Goal: Information Seeking & Learning: Learn about a topic

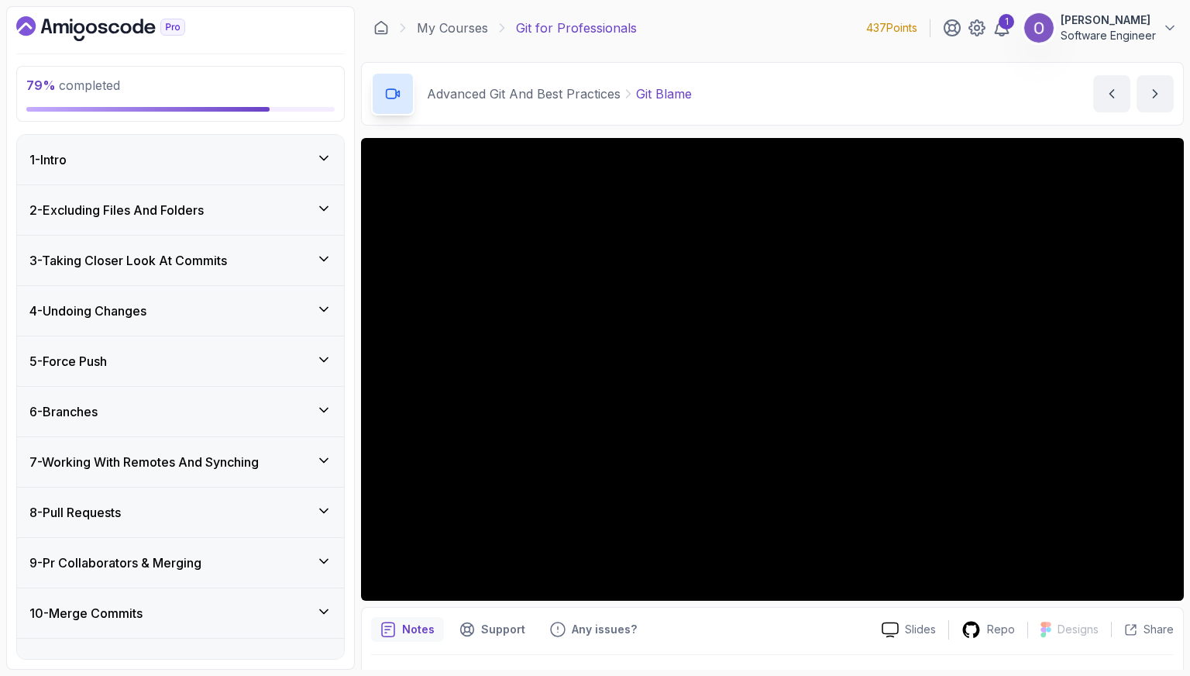
scroll to position [479, 0]
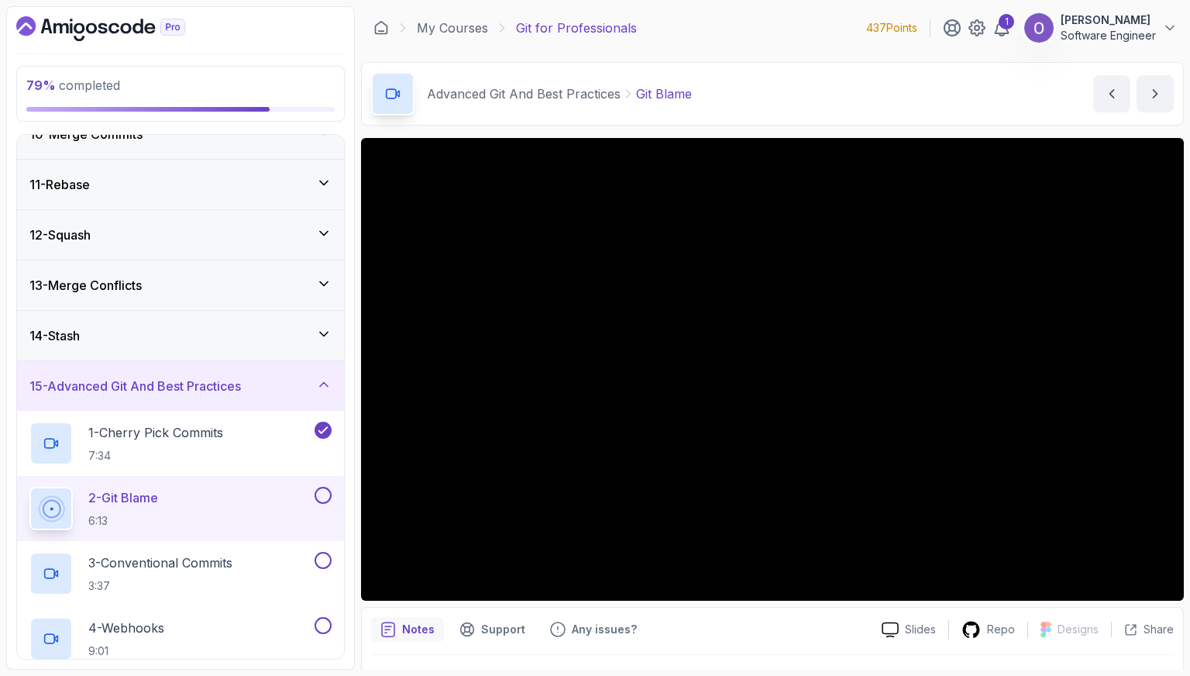
click at [327, 493] on button at bounding box center [323, 495] width 17 height 17
click at [264, 564] on div "3 - Conventional Commits 3:37" at bounding box center [170, 573] width 282 height 43
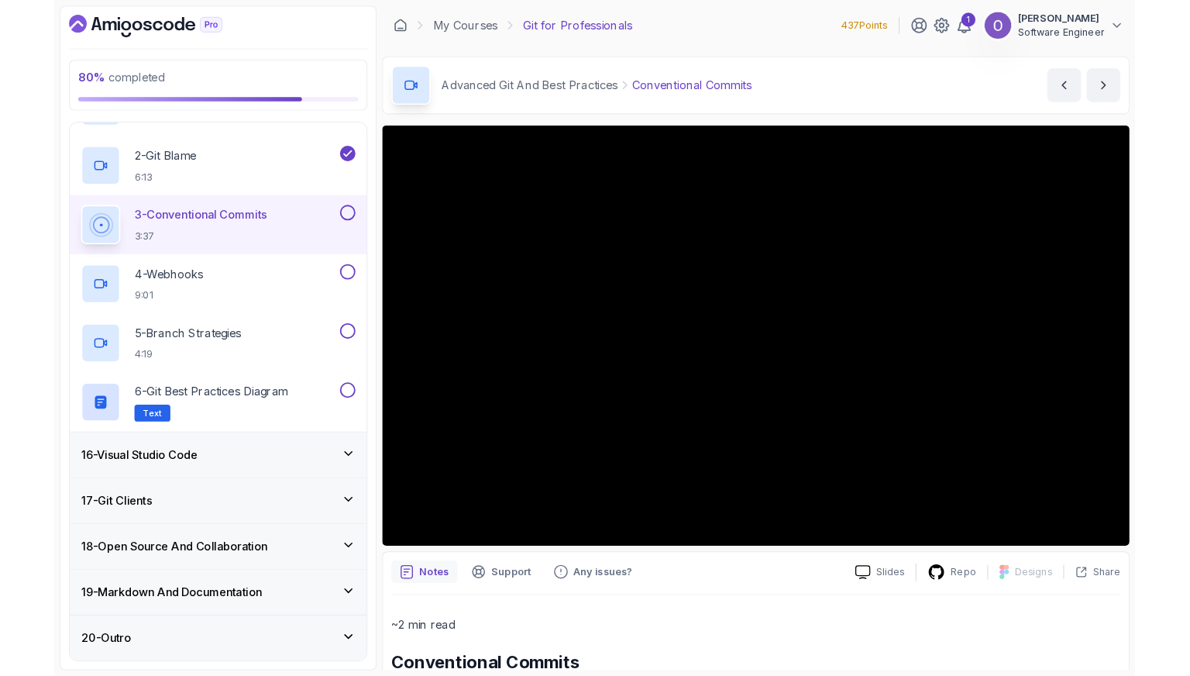
scroll to position [801, 0]
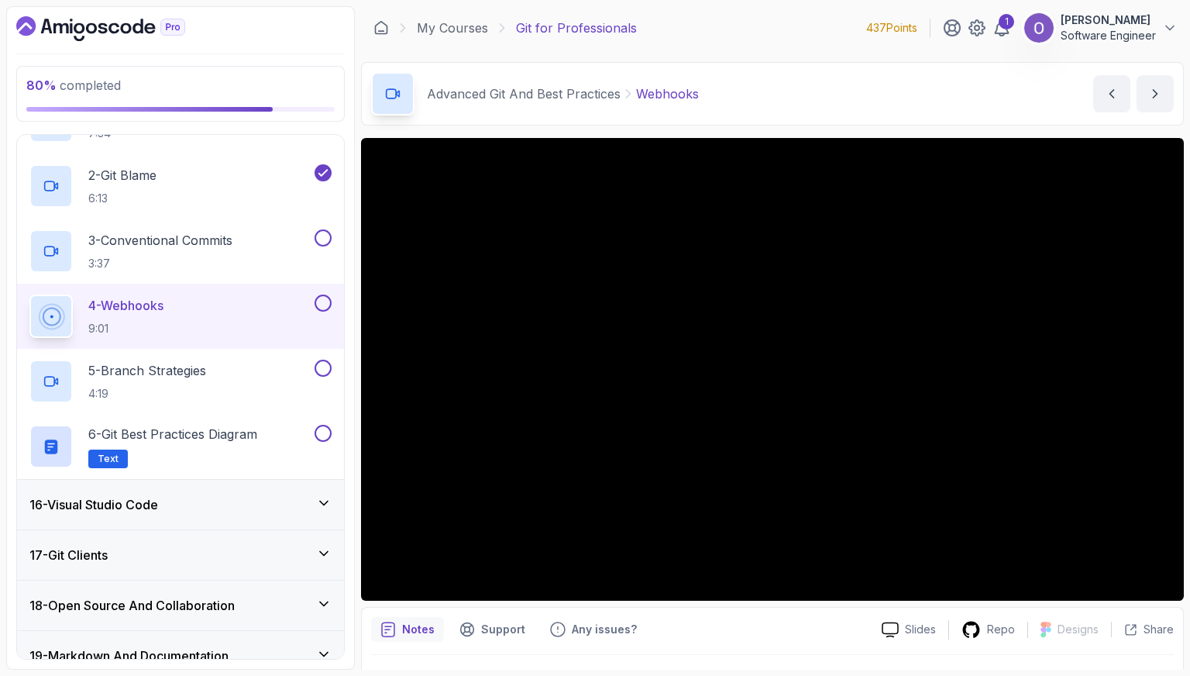
scroll to position [870, 0]
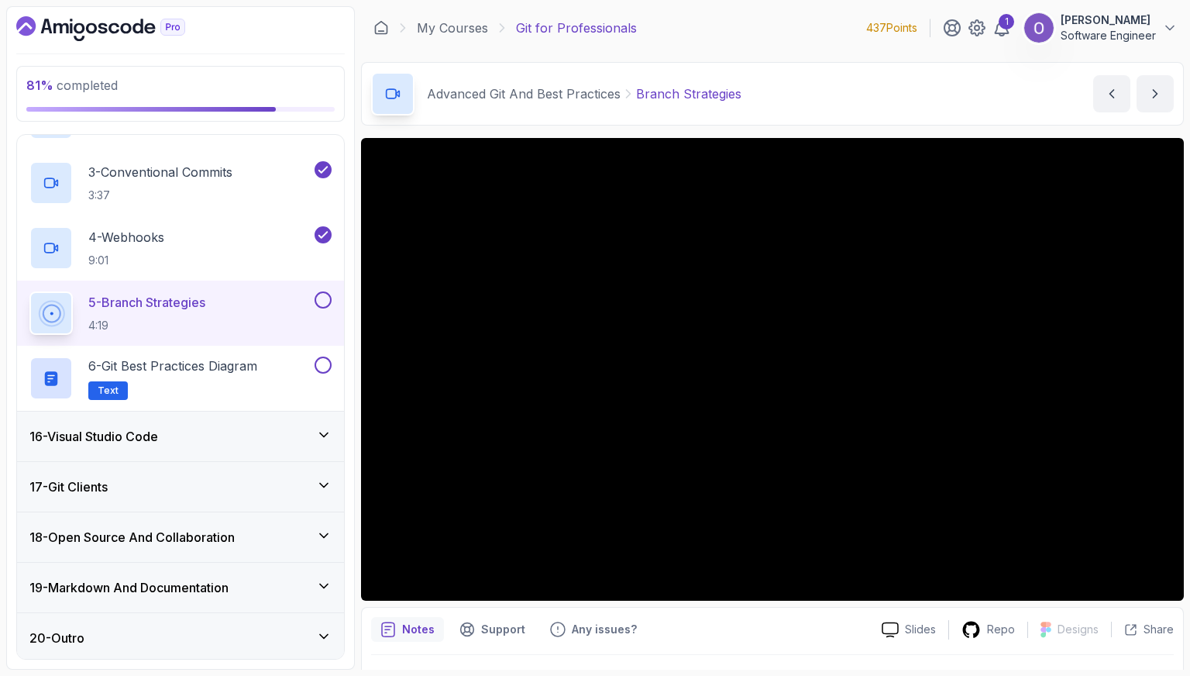
click at [322, 300] on button at bounding box center [323, 299] width 17 height 17
click at [268, 367] on div "6 - Git Best Practices Diagram Text" at bounding box center [170, 377] width 282 height 43
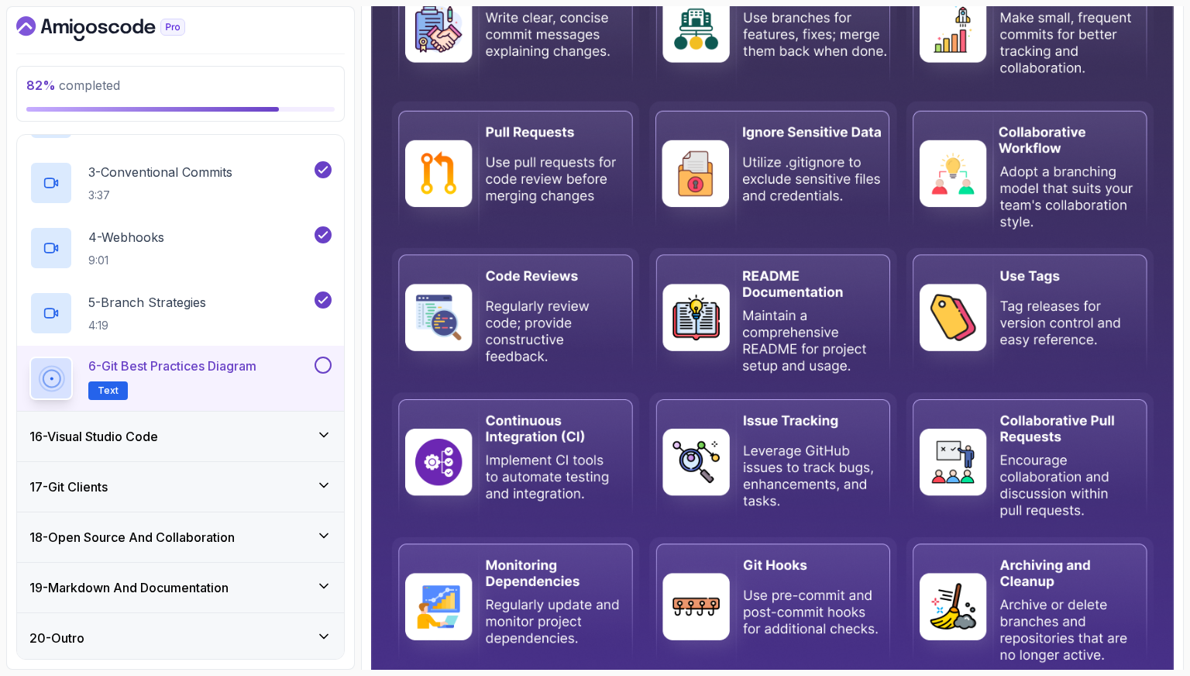
scroll to position [387, 0]
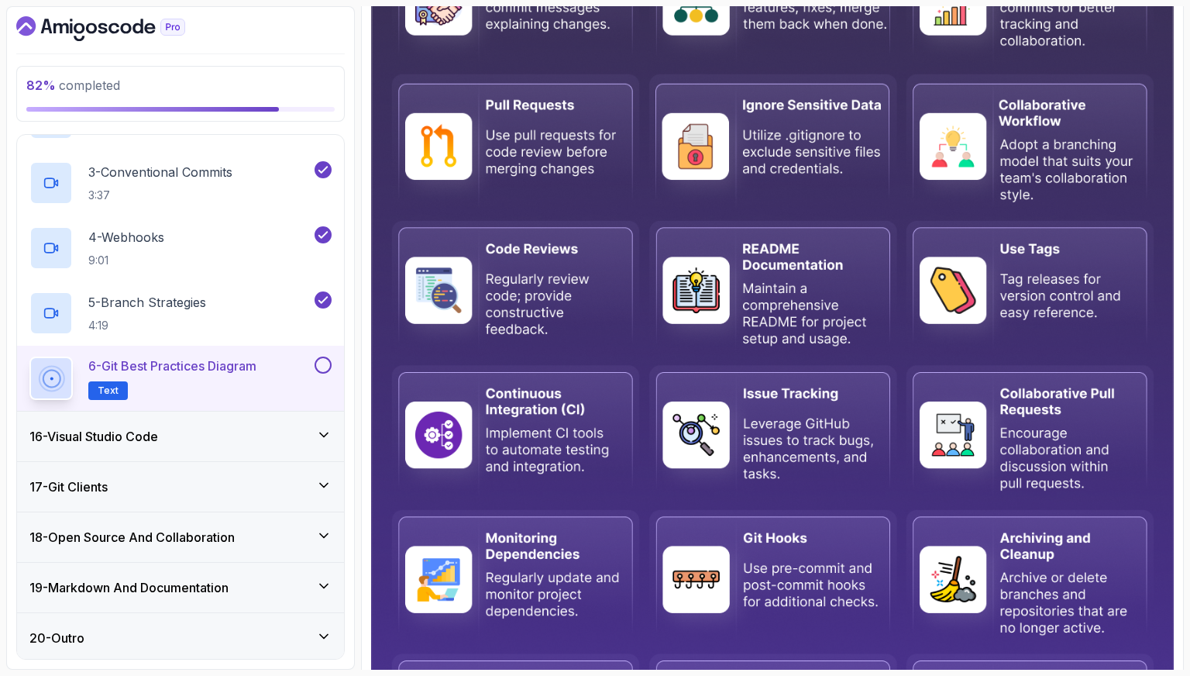
click at [329, 359] on button at bounding box center [323, 364] width 17 height 17
click at [268, 445] on div "16 - Visual Studio Code" at bounding box center [180, 437] width 327 height 50
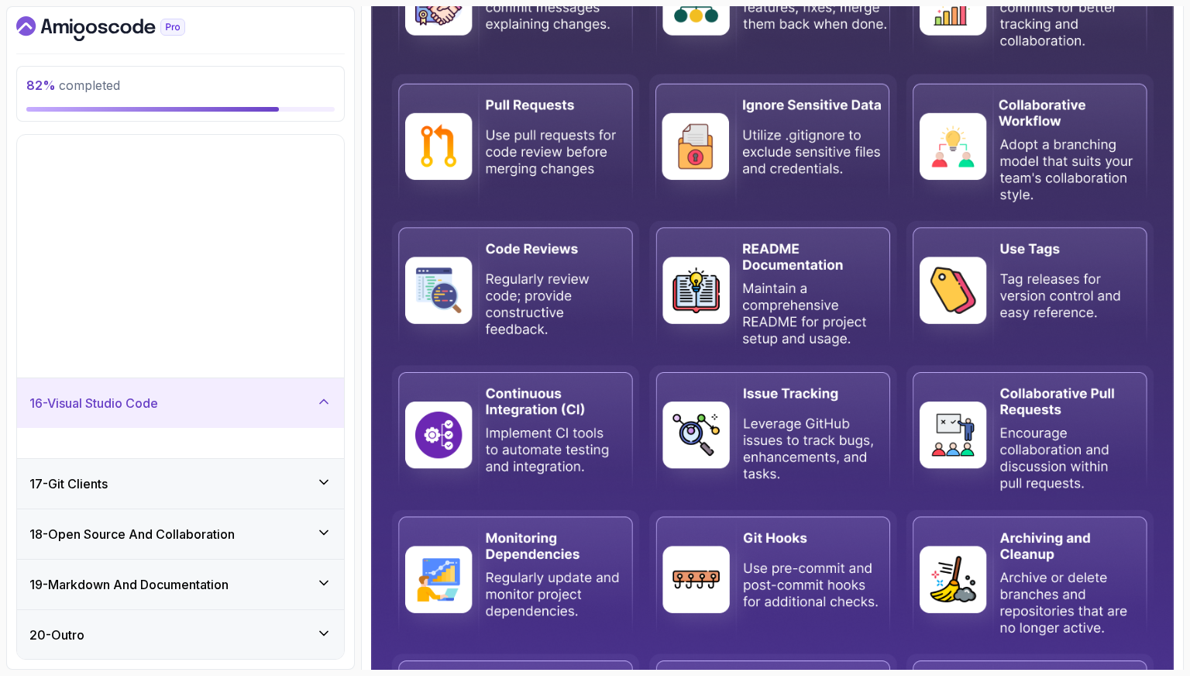
scroll to position [479, 0]
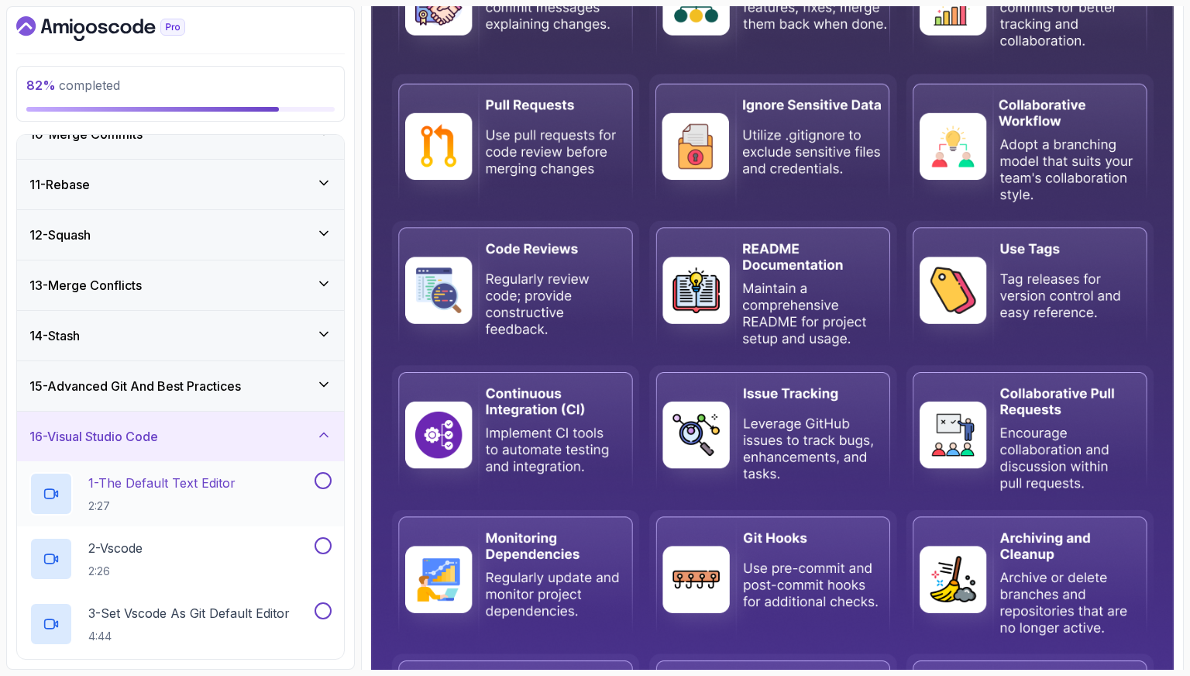
click at [249, 482] on div "1 - The Default Text Editor 2:27" at bounding box center [170, 493] width 282 height 43
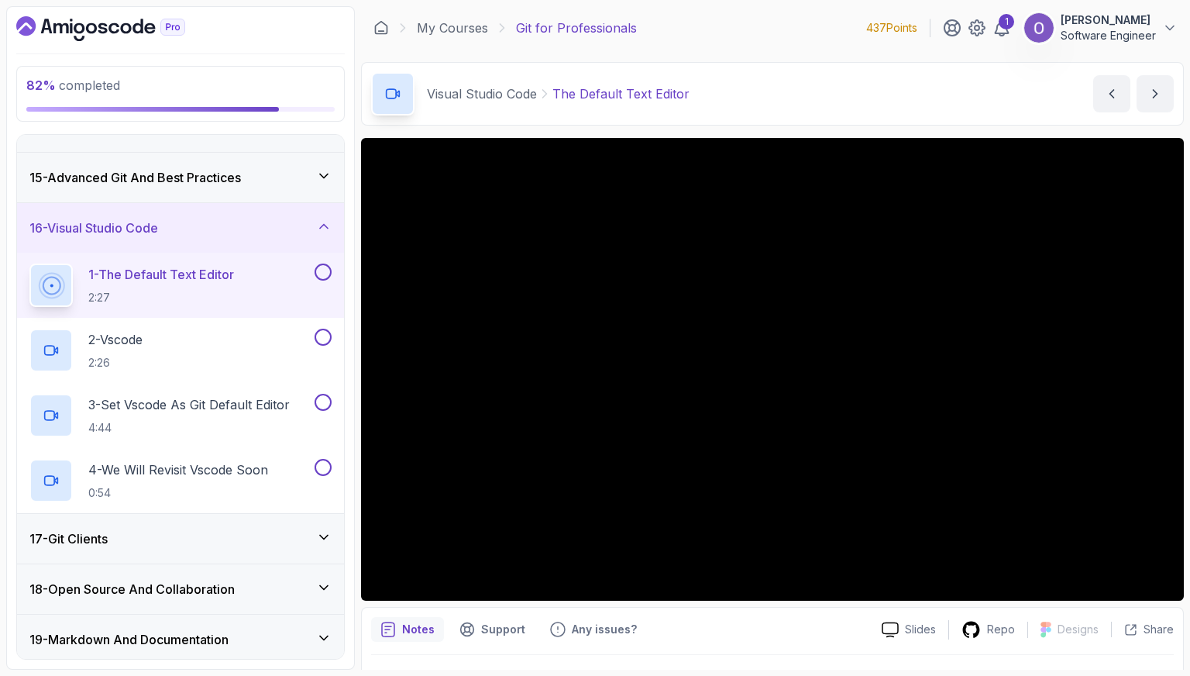
scroll to position [662, 0]
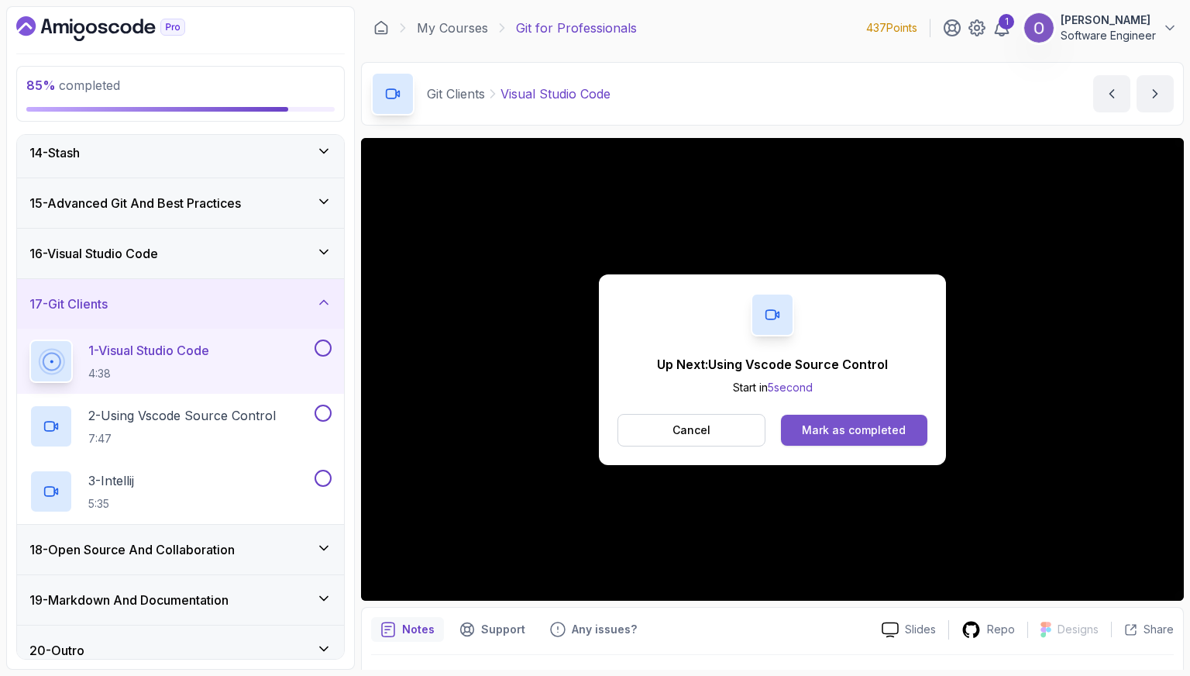
click at [902, 428] on div "Mark as completed" at bounding box center [854, 429] width 104 height 15
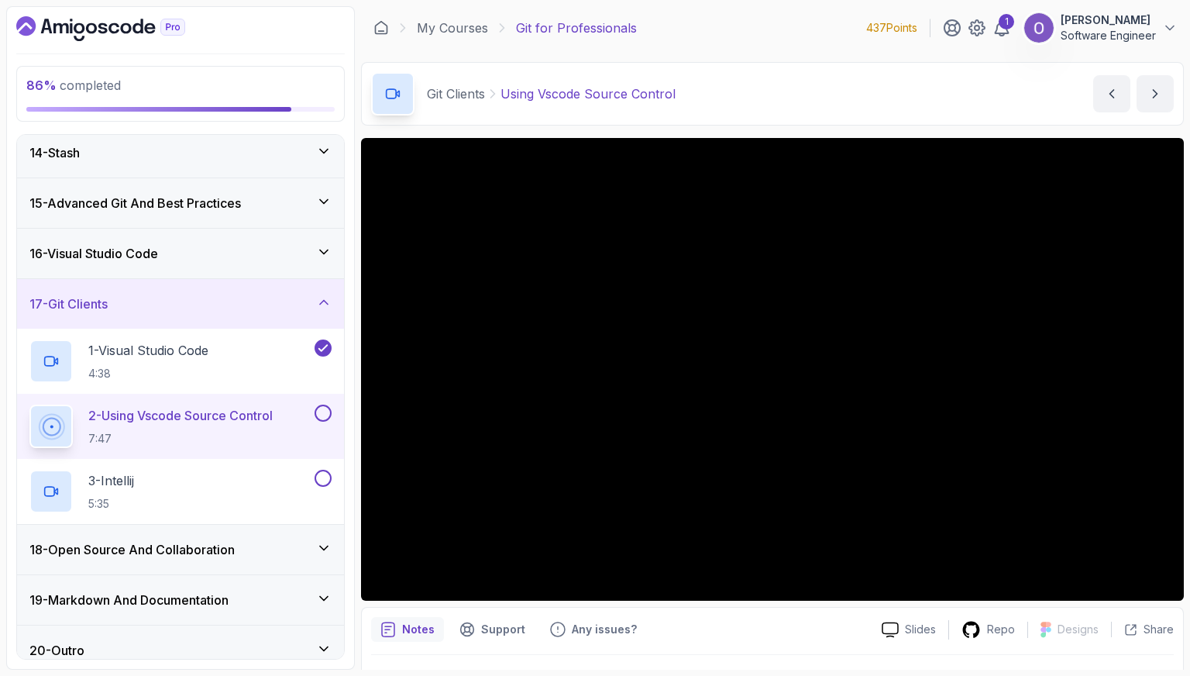
click at [323, 410] on button at bounding box center [323, 413] width 17 height 17
click at [323, 475] on button at bounding box center [323, 478] width 17 height 17
click at [307, 540] on div "18 - Open Source And Collaboration" at bounding box center [180, 549] width 302 height 19
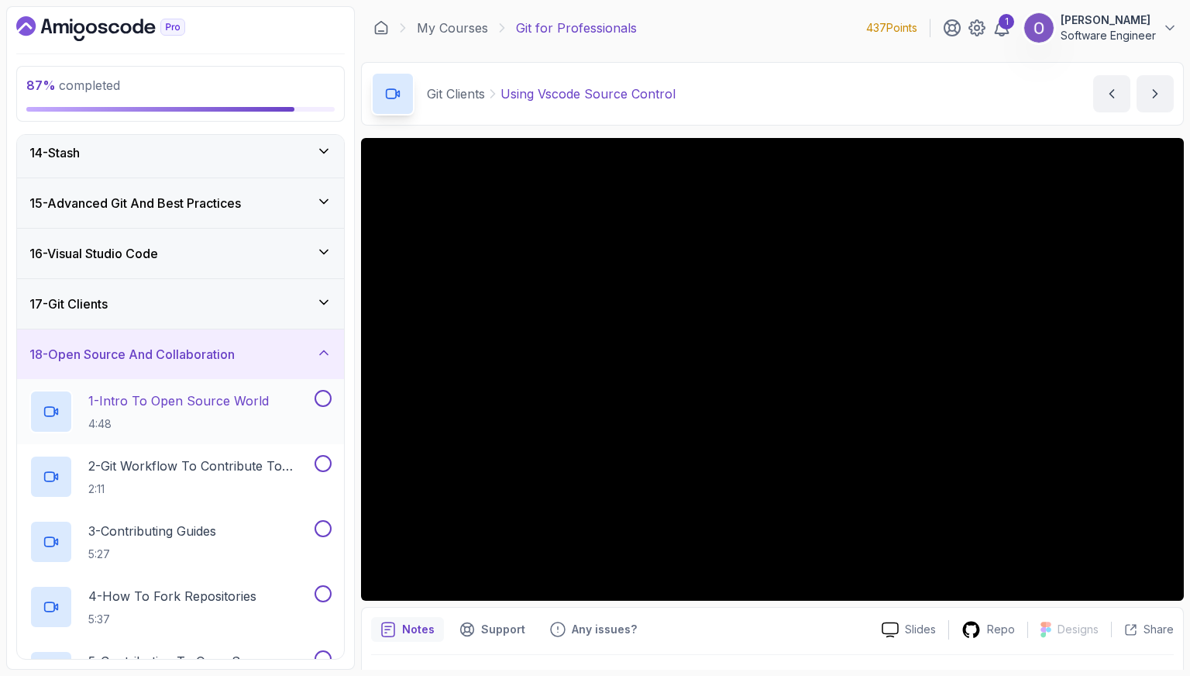
click at [245, 416] on p "4:48" at bounding box center [178, 423] width 181 height 15
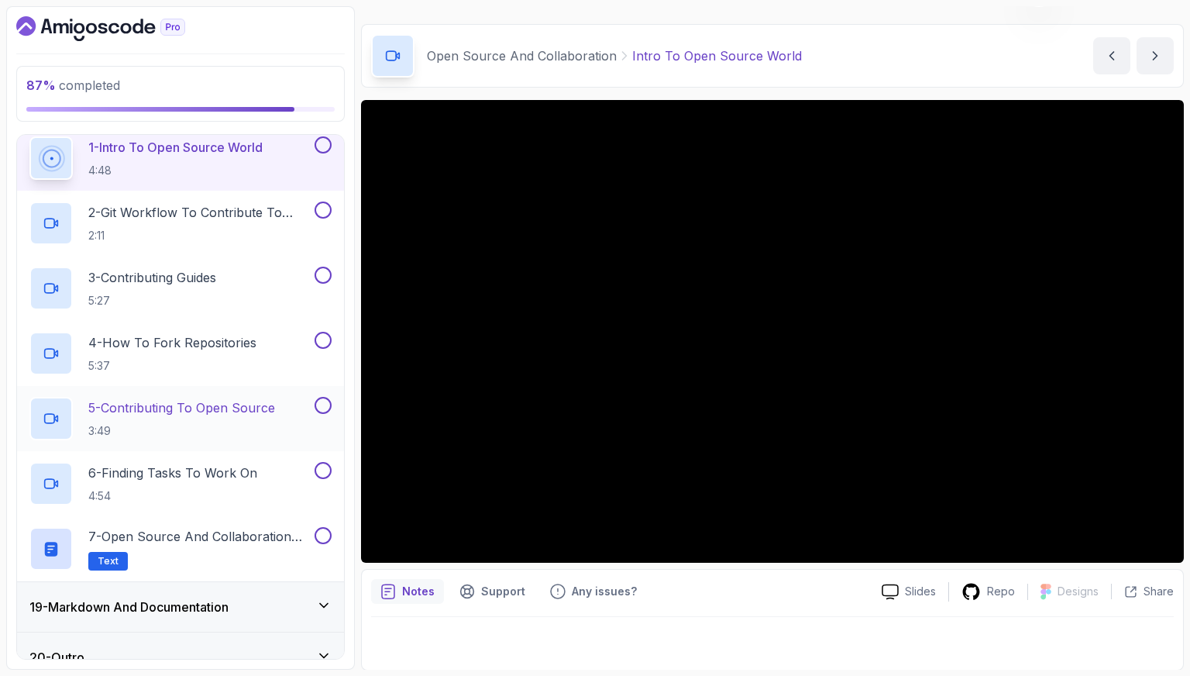
scroll to position [935, 0]
